Goal: Task Accomplishment & Management: Complete application form

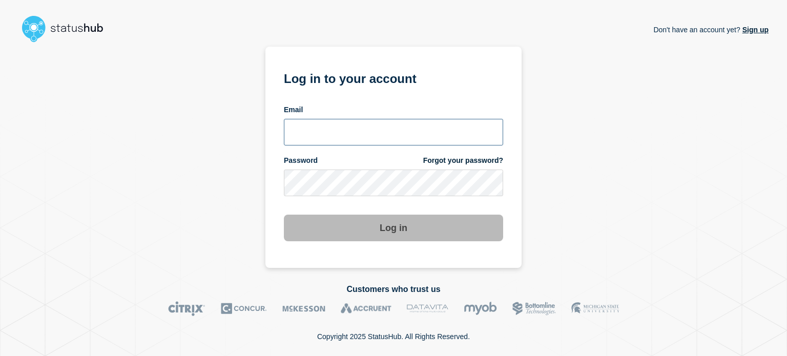
drag, startPoint x: 360, startPoint y: 135, endPoint x: 351, endPoint y: 130, distance: 10.1
click at [356, 133] on input "email input" at bounding box center [393, 132] width 219 height 27
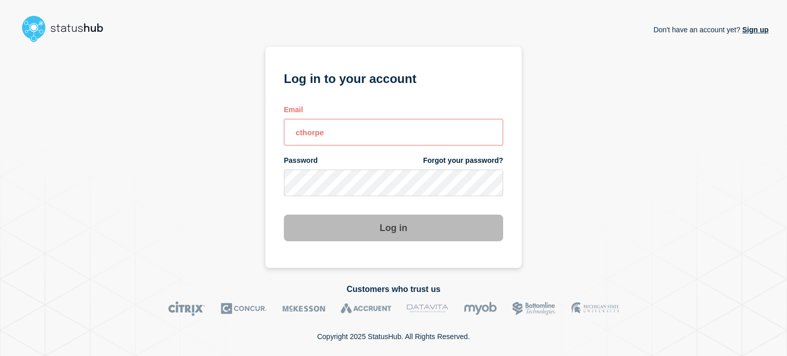
type input "[EMAIL_ADDRESS][DOMAIN_NAME]"
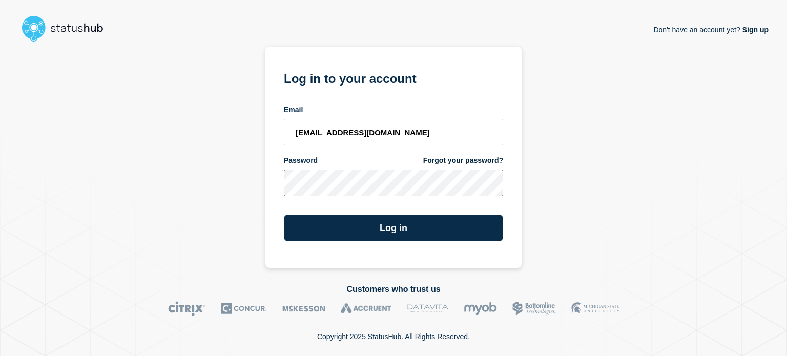
click at [284, 215] on button "Log in" at bounding box center [393, 228] width 219 height 27
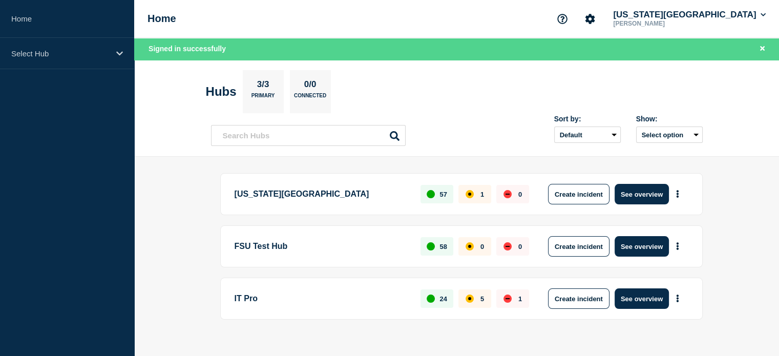
click at [340, 192] on p "Florida State University" at bounding box center [322, 194] width 175 height 20
click at [632, 197] on button "See overview" at bounding box center [641, 194] width 54 height 20
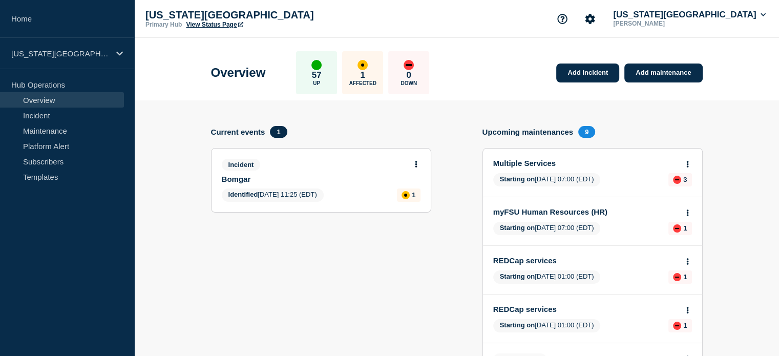
click at [596, 78] on link "Add incident" at bounding box center [587, 72] width 63 height 19
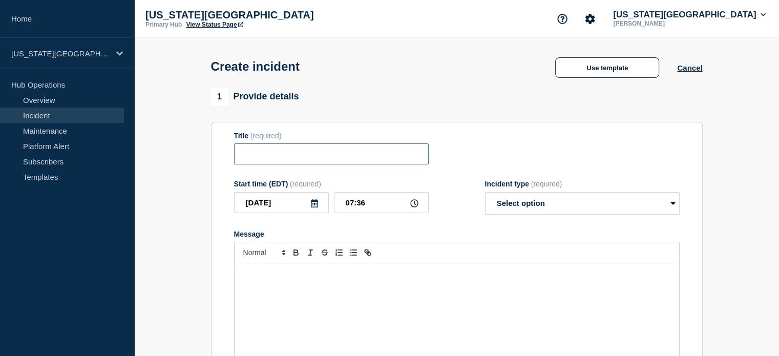
click at [266, 156] on input "Title" at bounding box center [331, 153] width 195 height 21
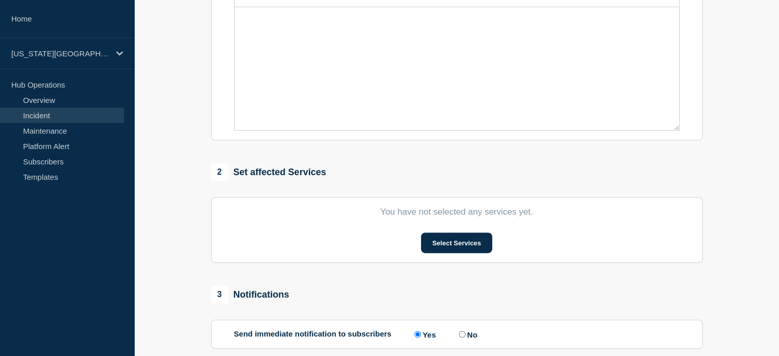
scroll to position [307, 0]
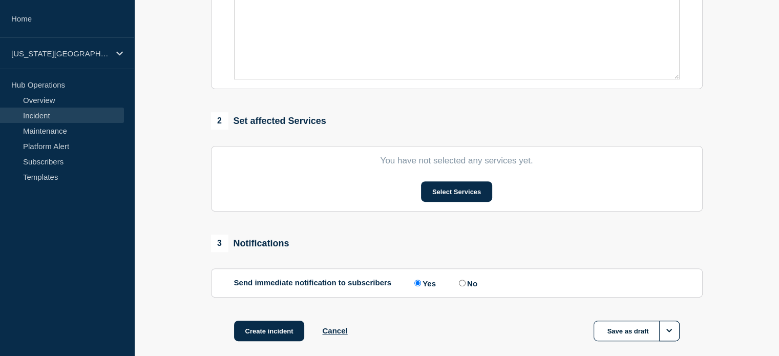
click at [436, 200] on button "Select Services" at bounding box center [456, 191] width 71 height 20
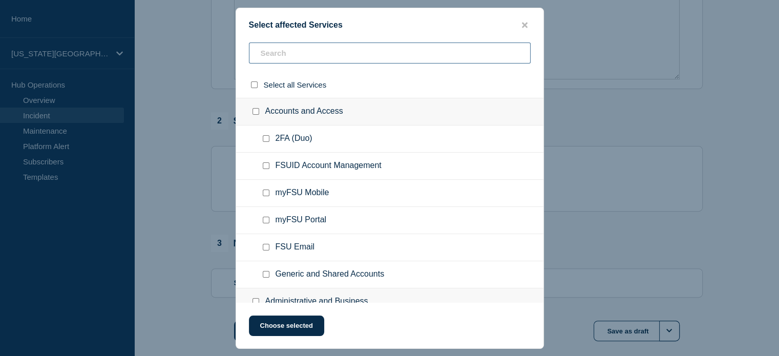
click at [379, 54] on input "text" at bounding box center [390, 53] width 282 height 21
type input "az"
checkbox input "true"
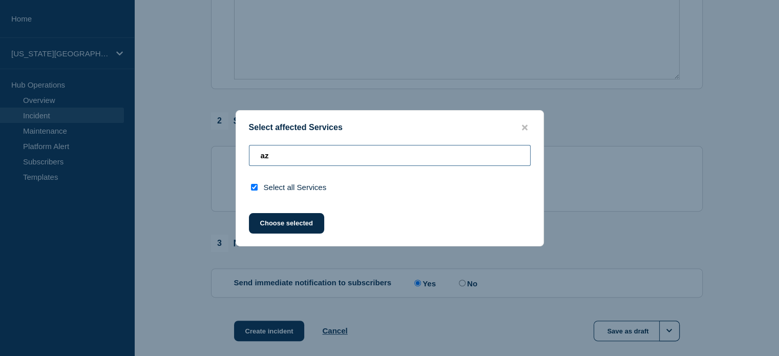
type input "a"
checkbox input "false"
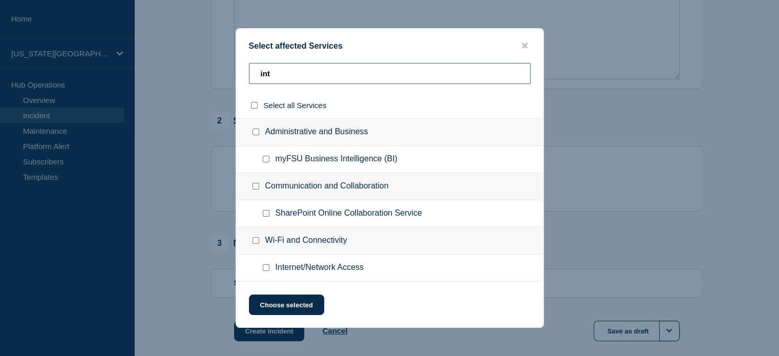
type input "intu"
checkbox input "true"
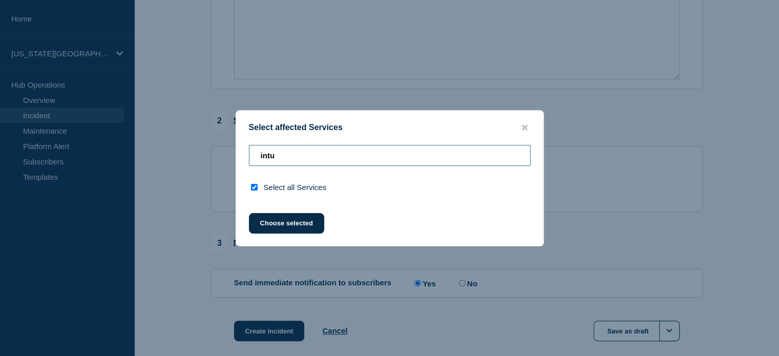
type input "int"
checkbox input "false"
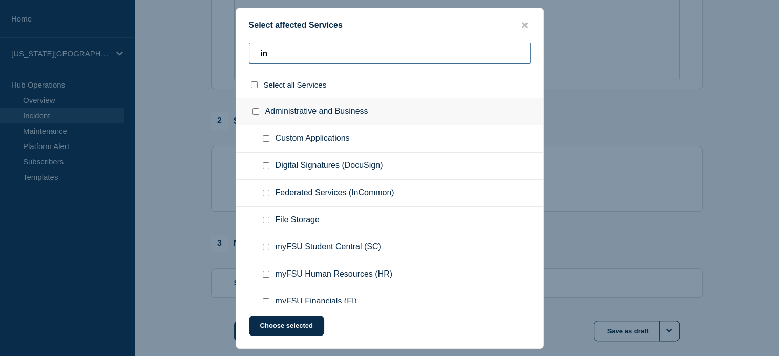
type input "i"
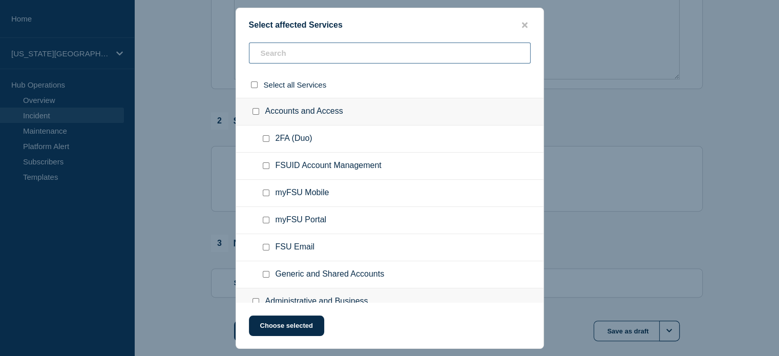
click at [306, 57] on input "text" at bounding box center [390, 53] width 282 height 21
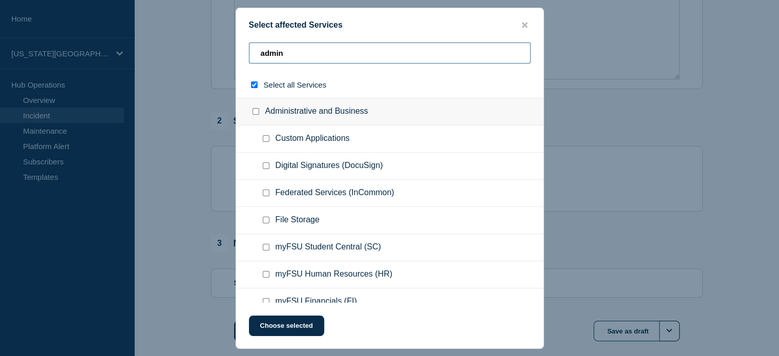
type input "admin"
checkbox input "true"
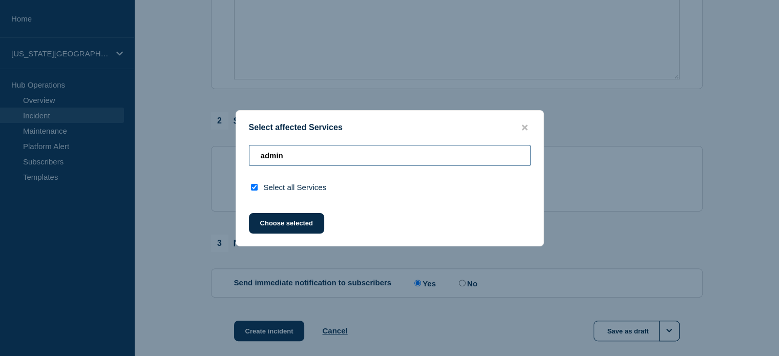
type input "admin"
checkbox input "false"
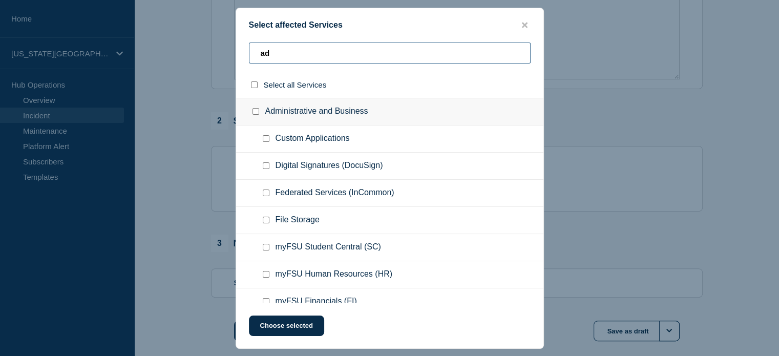
type input "a"
